Goal: Task Accomplishment & Management: Use online tool/utility

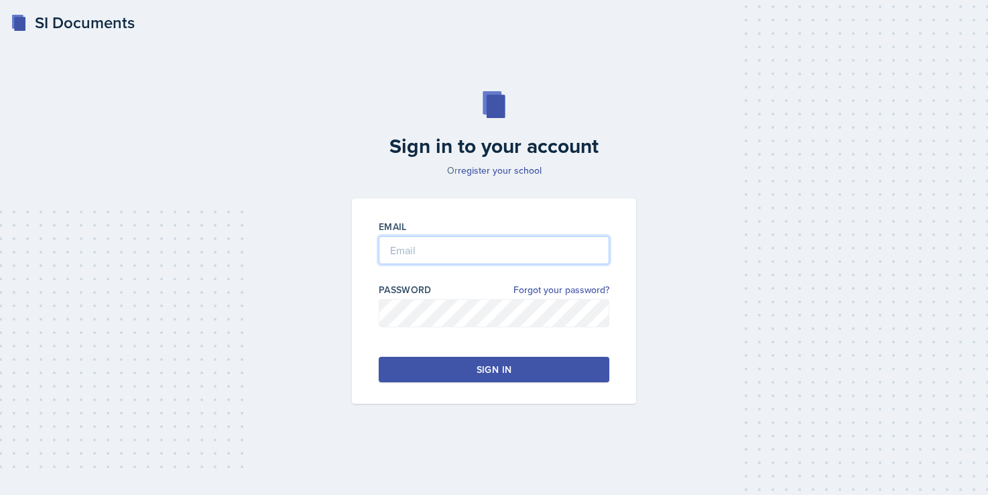
type input "[EMAIL_ADDRESS][DOMAIN_NAME]"
click at [521, 373] on button "Sign in" at bounding box center [494, 369] width 231 height 25
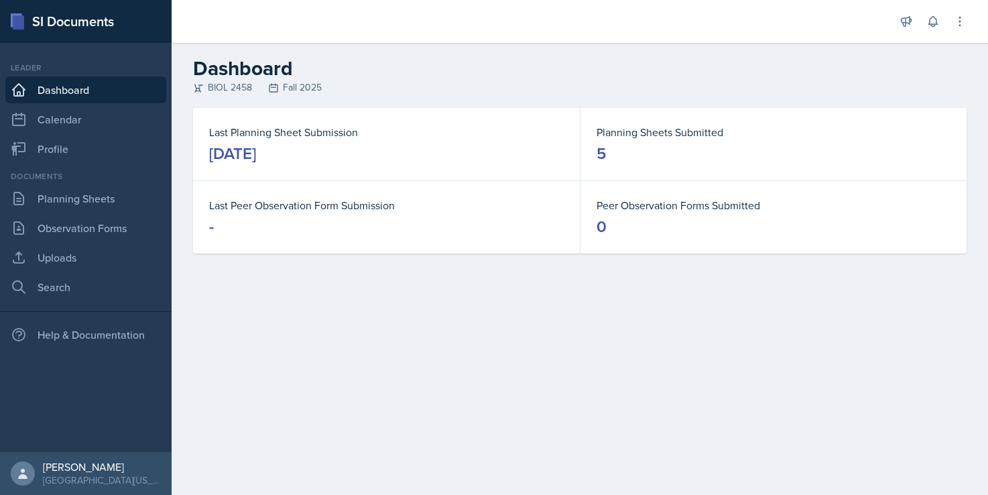
click at [66, 92] on link "Dashboard" at bounding box center [85, 89] width 161 height 27
click at [81, 84] on link "Dashboard" at bounding box center [85, 89] width 161 height 27
click at [55, 205] on link "Planning Sheets" at bounding box center [85, 198] width 161 height 27
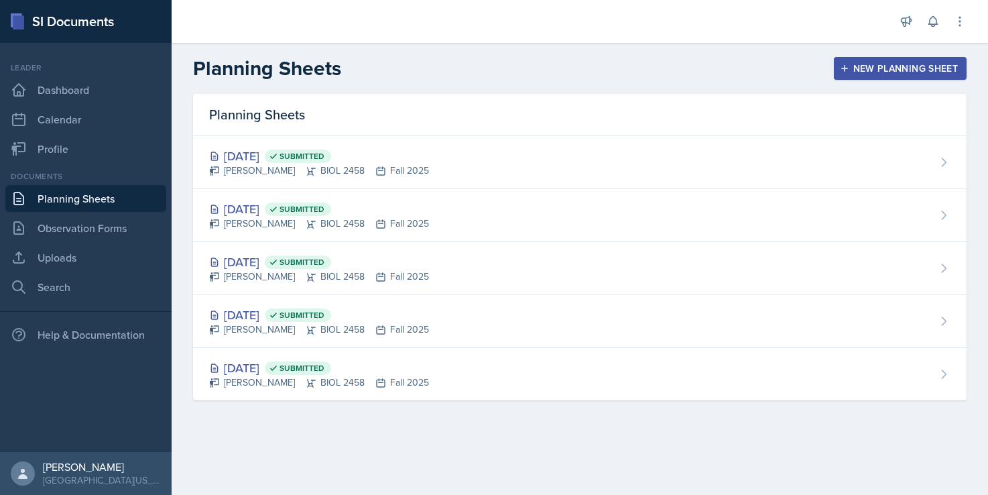
click at [285, 110] on div "Planning Sheets" at bounding box center [579, 115] width 773 height 42
click at [888, 64] on div "New Planning Sheet" at bounding box center [899, 68] width 115 height 11
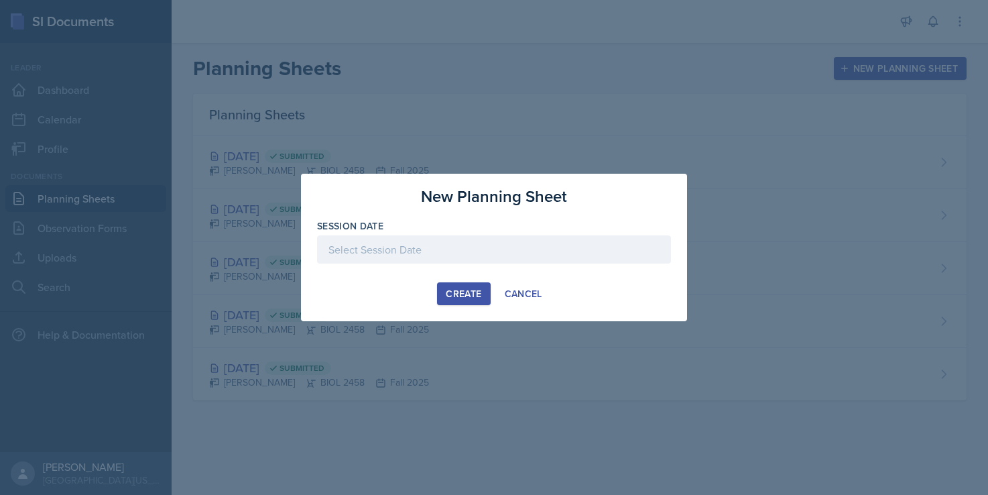
click at [472, 253] on div at bounding box center [494, 249] width 354 height 28
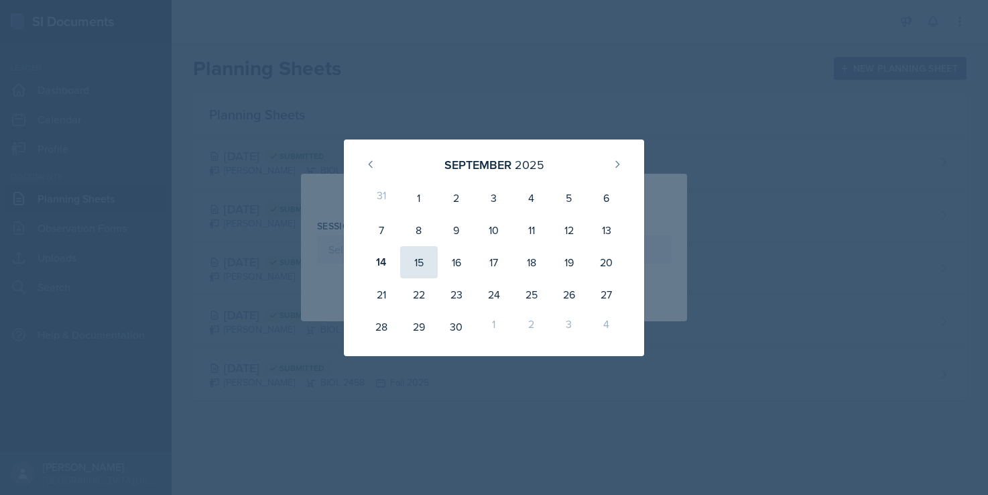
click at [424, 257] on div "15" at bounding box center [419, 262] width 38 height 32
type input "[DATE]"
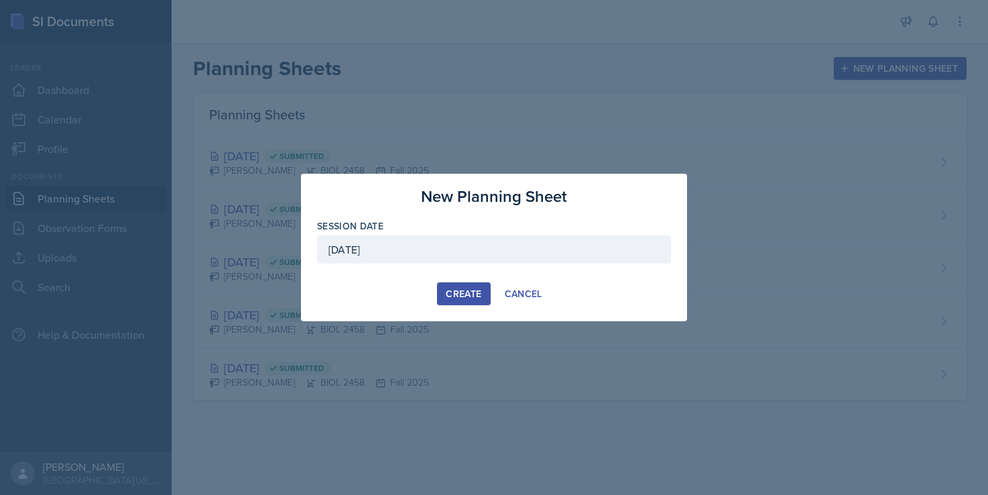
click at [456, 283] on button "Create" at bounding box center [463, 293] width 53 height 23
